Goal: Navigation & Orientation: Find specific page/section

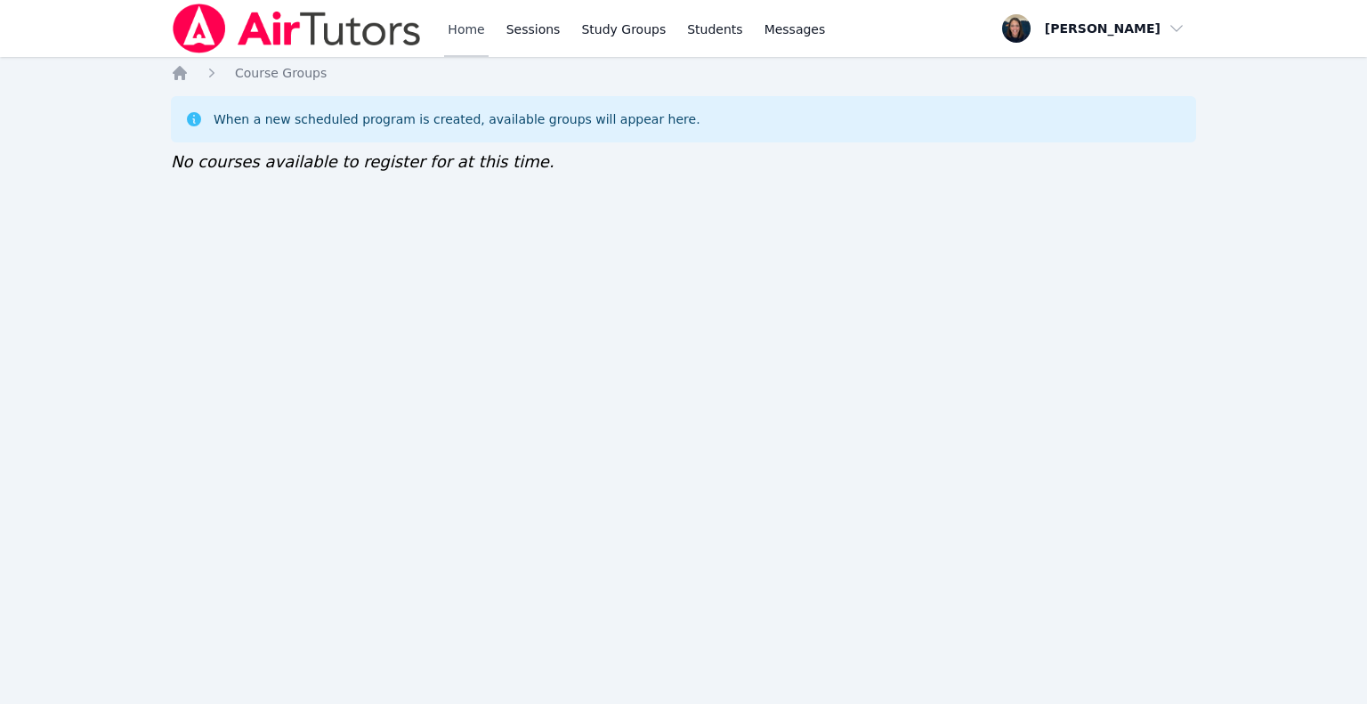
click at [465, 25] on link "Home" at bounding box center [466, 28] width 44 height 57
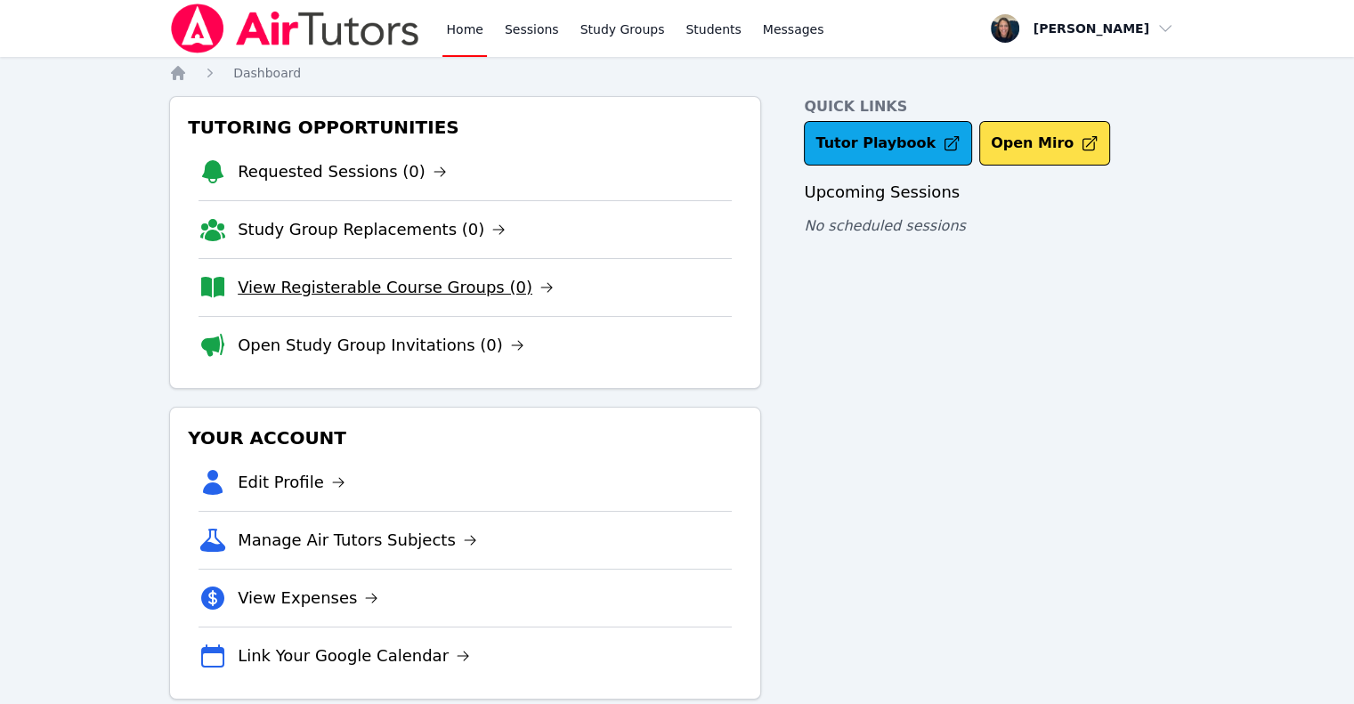
click at [424, 294] on link "View Registerable Course Groups (0)" at bounding box center [396, 287] width 316 height 25
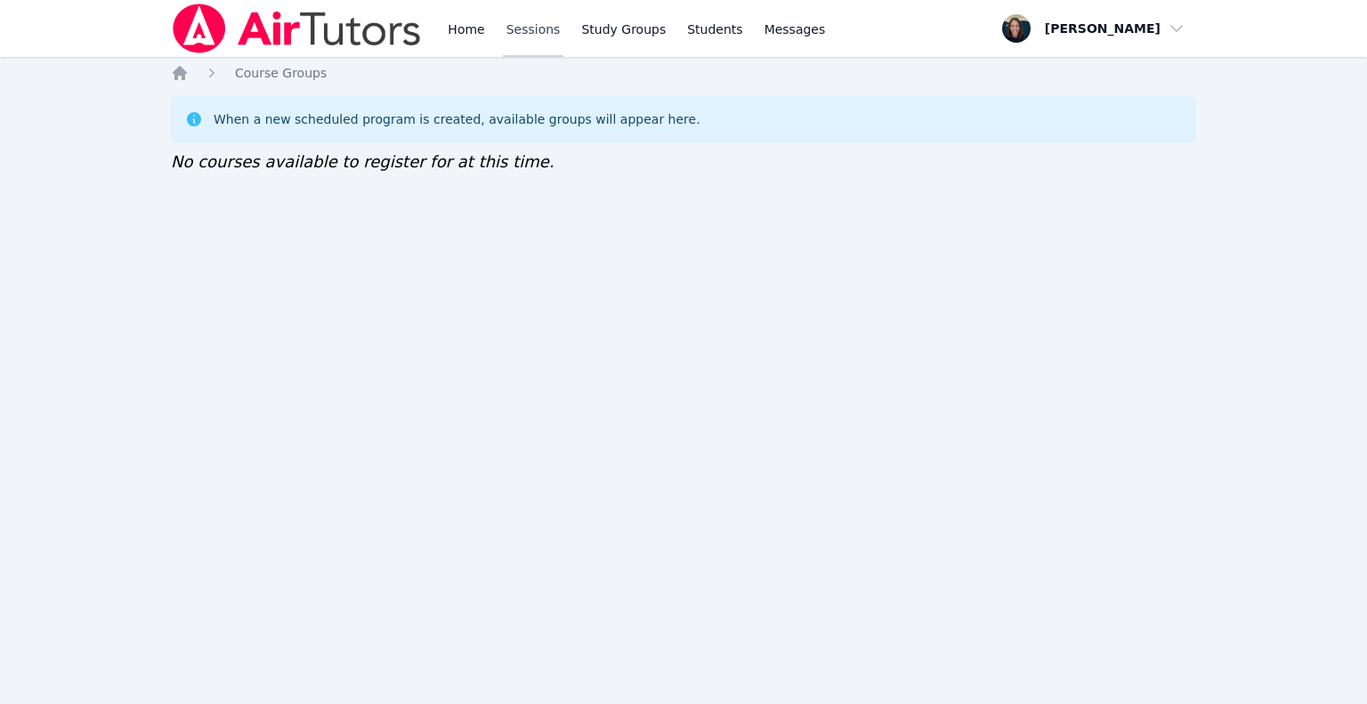
click at [523, 44] on link "Sessions" at bounding box center [533, 28] width 61 height 57
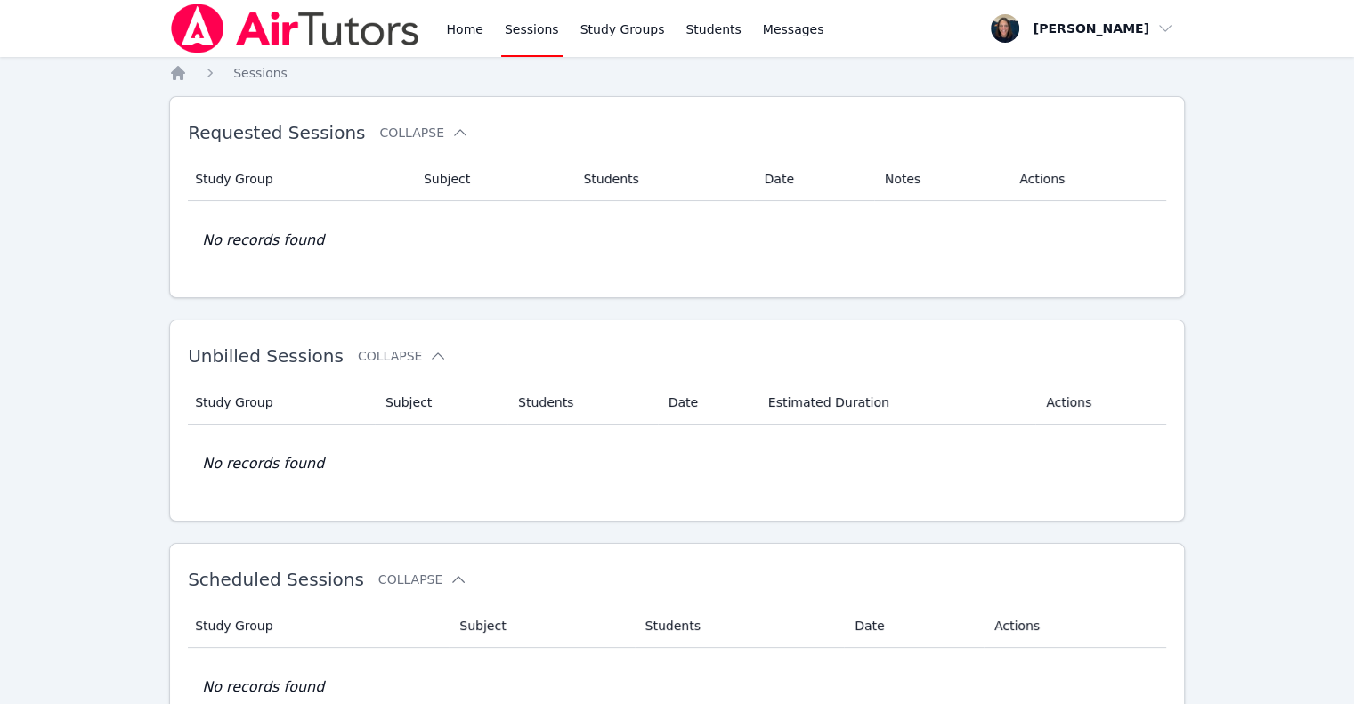
click at [484, 38] on div "Home Sessions Study Groups Students Messages" at bounding box center [634, 28] width 385 height 57
click at [461, 37] on link "Home" at bounding box center [464, 28] width 44 height 57
